Goal: Navigation & Orientation: Find specific page/section

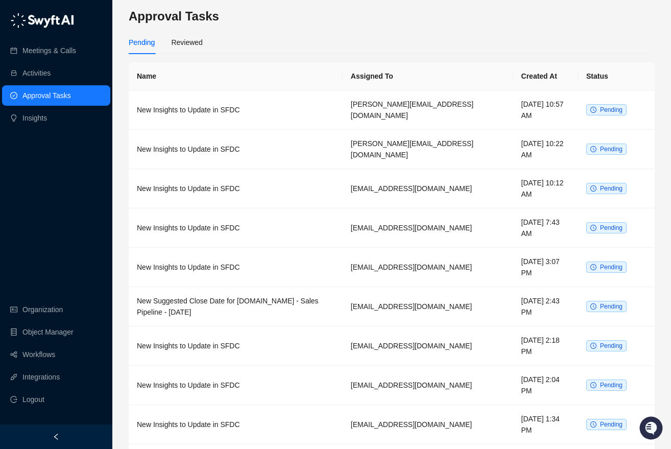
click at [38, 222] on div "Meetings & Calls Activities Approval Tasks Insights Organization Object Manager…" at bounding box center [56, 212] width 112 height 425
click at [50, 48] on link "Meetings & Calls" at bounding box center [49, 50] width 54 height 20
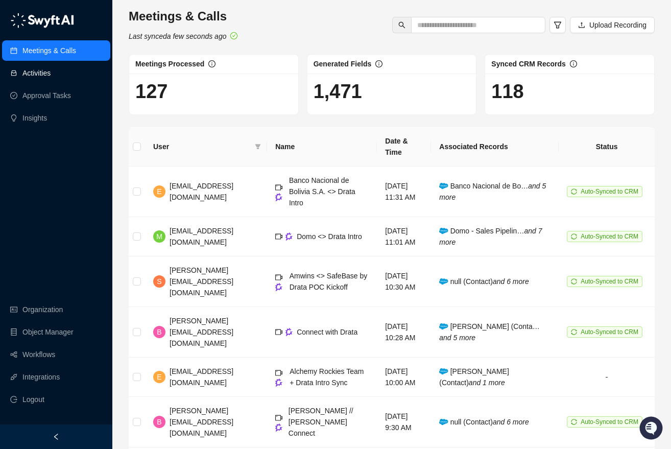
click at [51, 78] on link "Activities" at bounding box center [36, 73] width 28 height 20
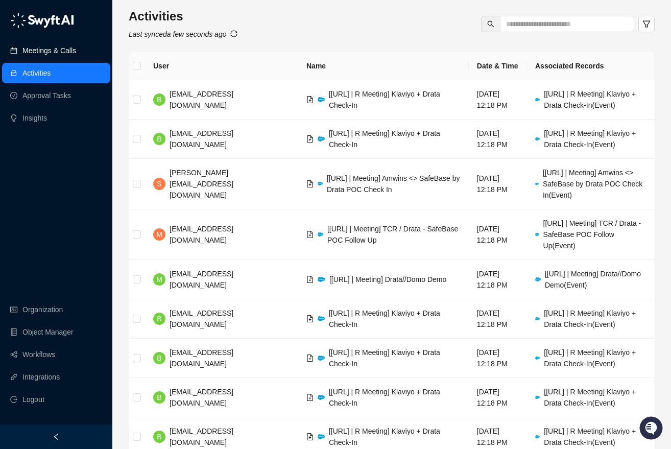
click at [53, 50] on link "Meetings & Calls" at bounding box center [49, 50] width 54 height 20
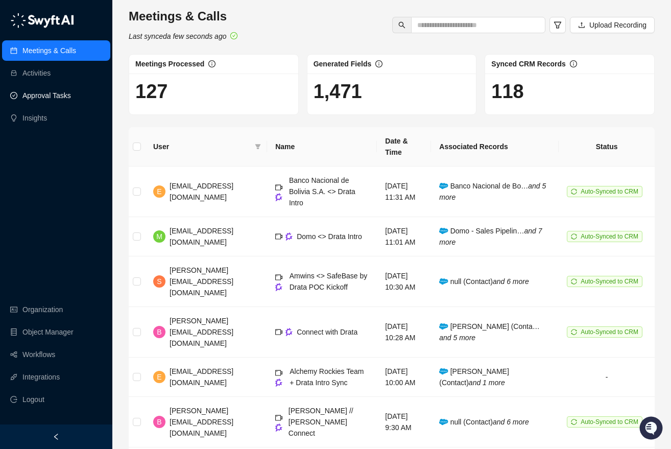
click at [60, 91] on link "Approval Tasks" at bounding box center [46, 95] width 49 height 20
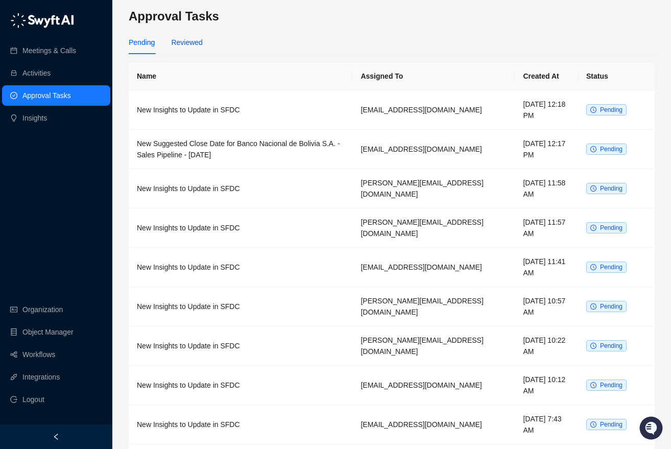
click at [199, 42] on div "Reviewed" at bounding box center [186, 42] width 31 height 11
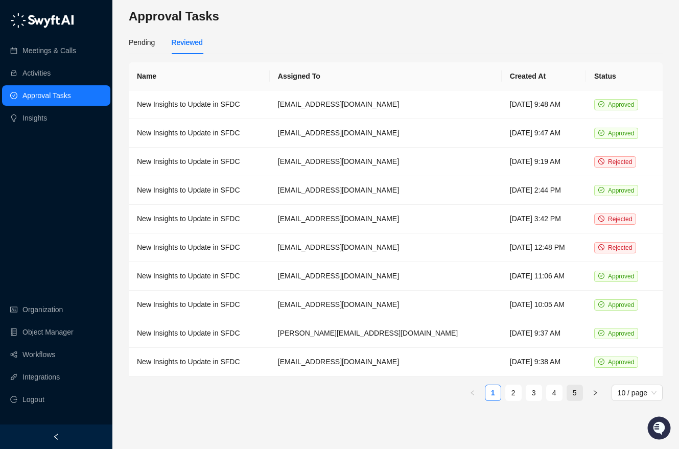
click at [578, 395] on link "5" at bounding box center [574, 392] width 15 height 15
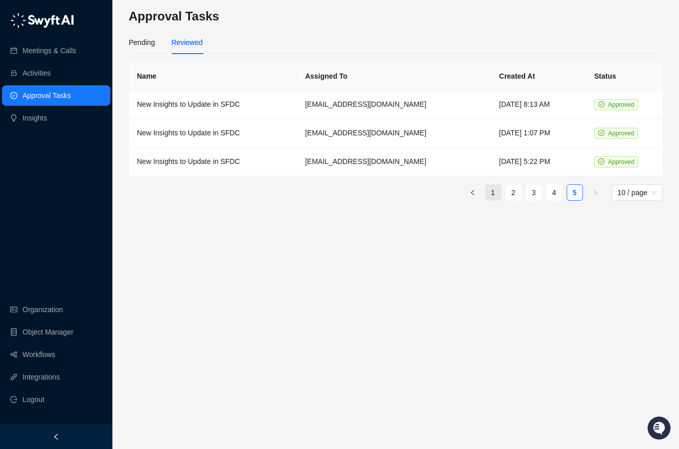
click at [495, 200] on li "1" at bounding box center [493, 192] width 16 height 16
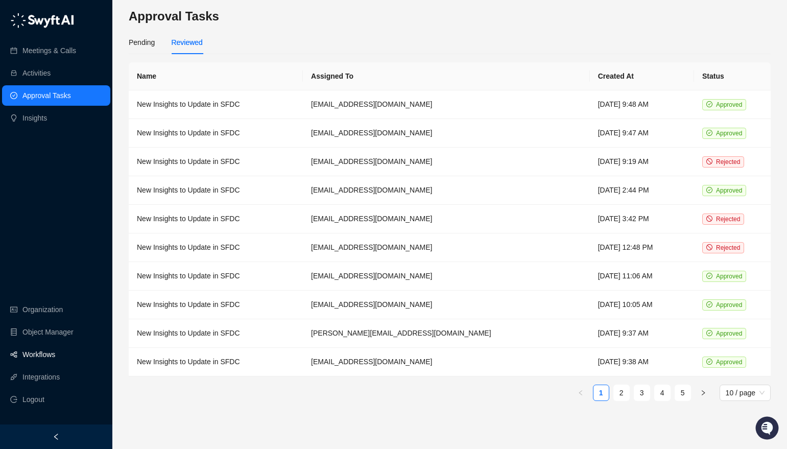
click at [42, 352] on link "Workflows" at bounding box center [38, 354] width 33 height 20
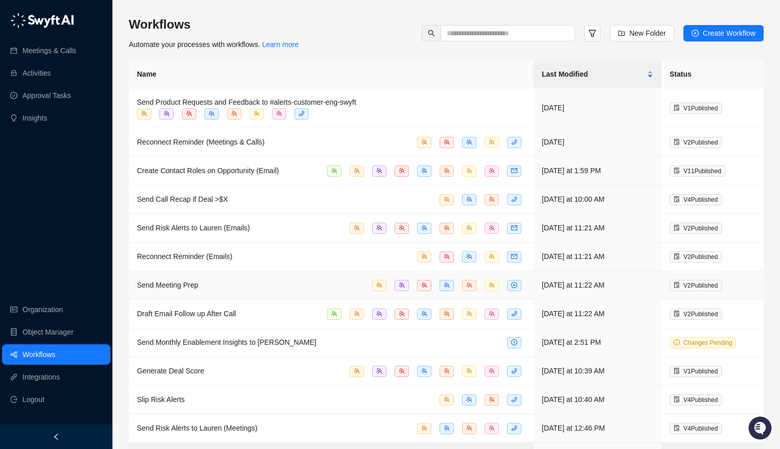
scroll to position [140, 0]
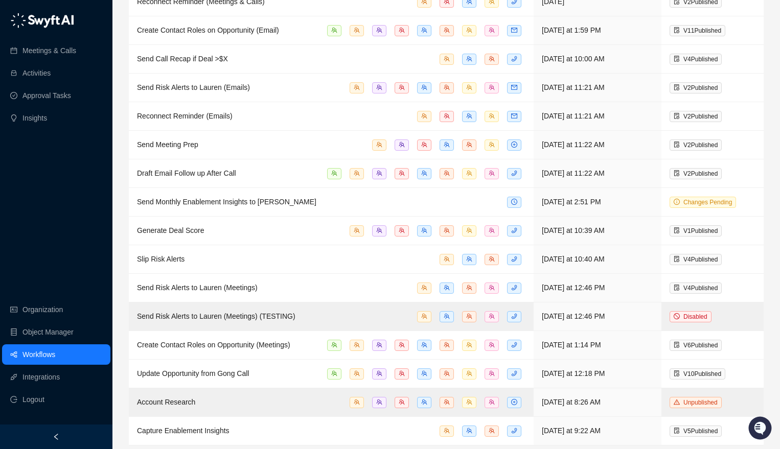
click at [67, 191] on div "Meetings & Calls Activities Approval Tasks Insights Organization Object Manager…" at bounding box center [56, 212] width 112 height 425
click at [55, 48] on link "Meetings & Calls" at bounding box center [49, 50] width 54 height 20
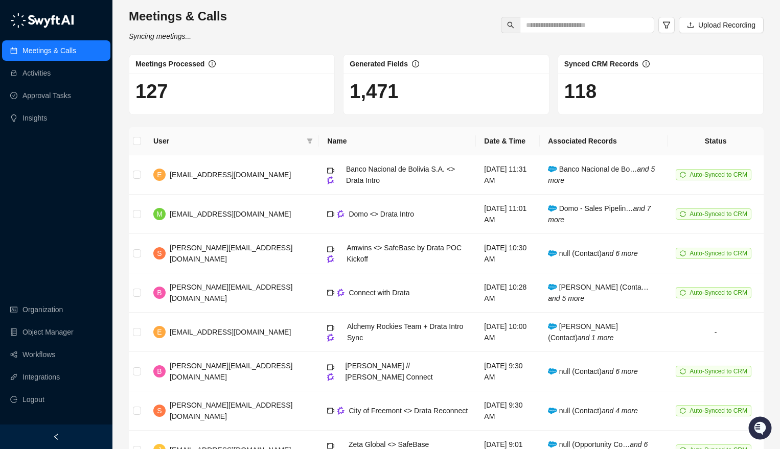
click at [68, 169] on div "Meetings & Calls Activities Approval Tasks Insights Organization Object Manager…" at bounding box center [56, 212] width 112 height 425
click at [73, 215] on div "Meetings & Calls Activities Approval Tasks Insights Organization Object Manager…" at bounding box center [56, 212] width 112 height 425
